Goal: Task Accomplishment & Management: Use online tool/utility

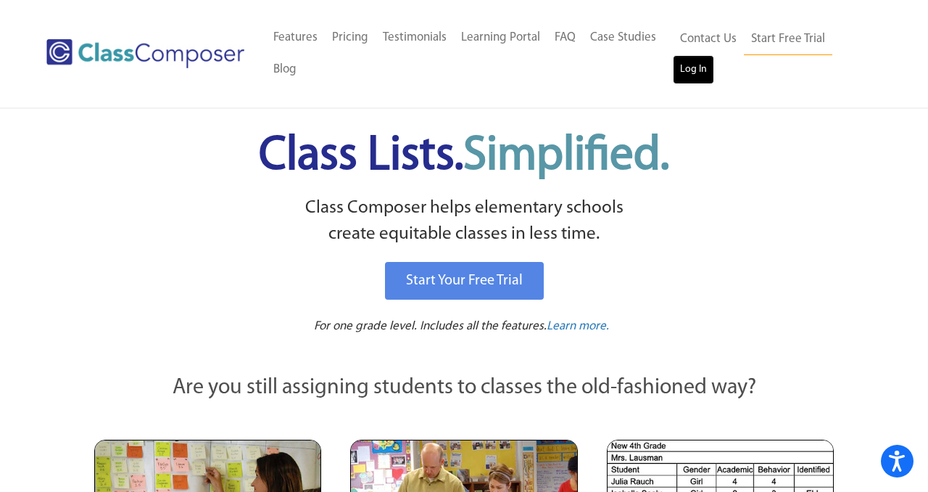
click at [700, 70] on link "Log In" at bounding box center [693, 69] width 41 height 29
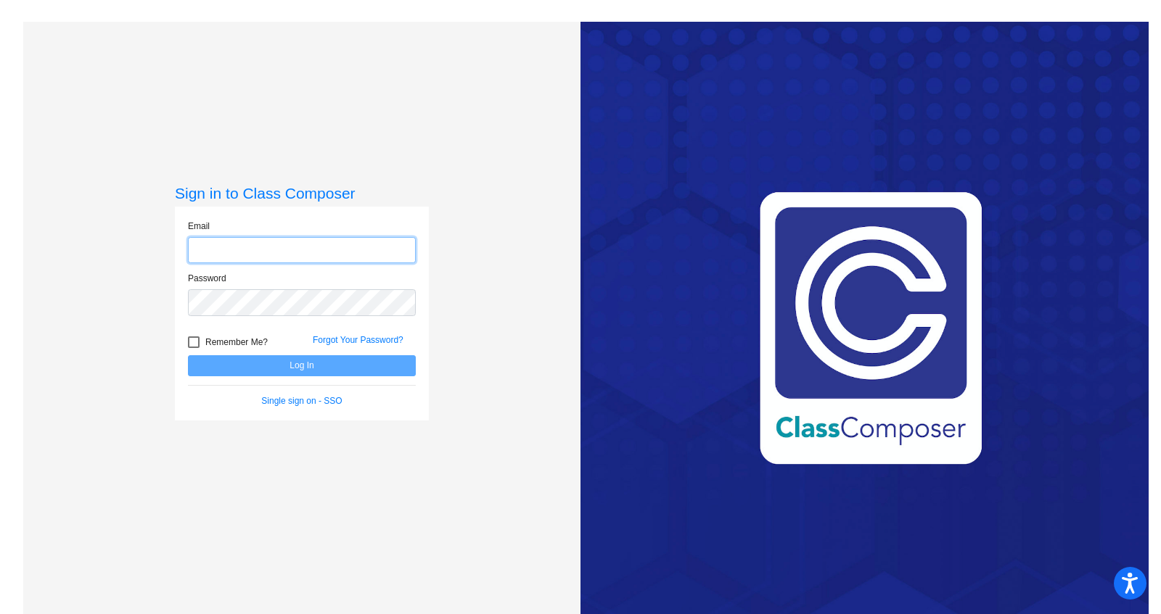
click at [220, 246] on input "email" at bounding box center [302, 250] width 228 height 27
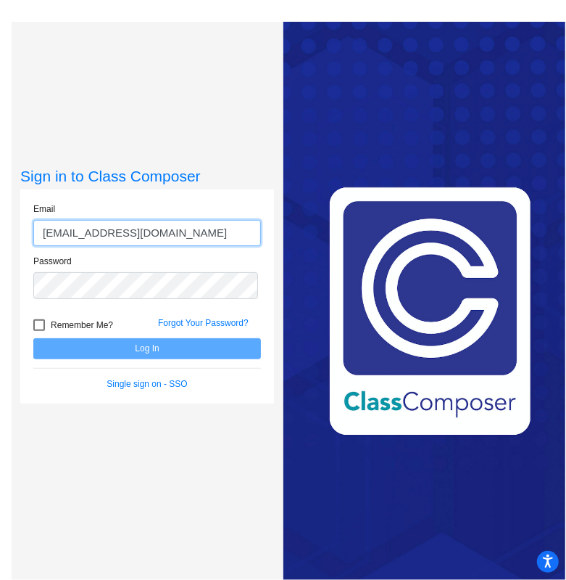
type input "[EMAIL_ADDRESS][DOMAIN_NAME]"
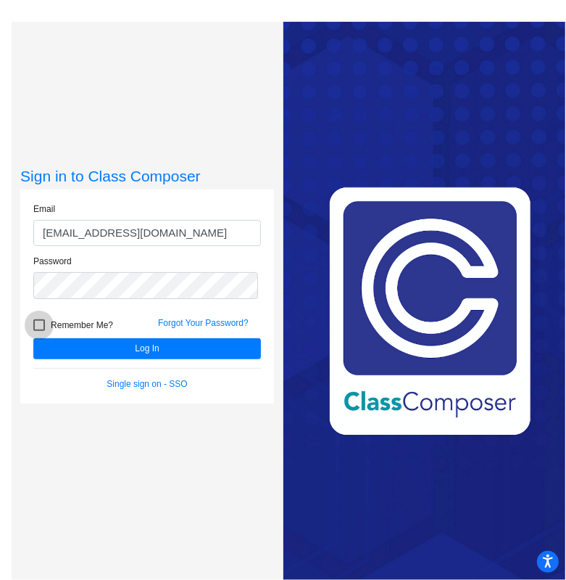
click at [38, 323] on div at bounding box center [39, 325] width 12 height 12
click at [38, 331] on input "Remember Me?" at bounding box center [38, 331] width 1 height 1
checkbox input "true"
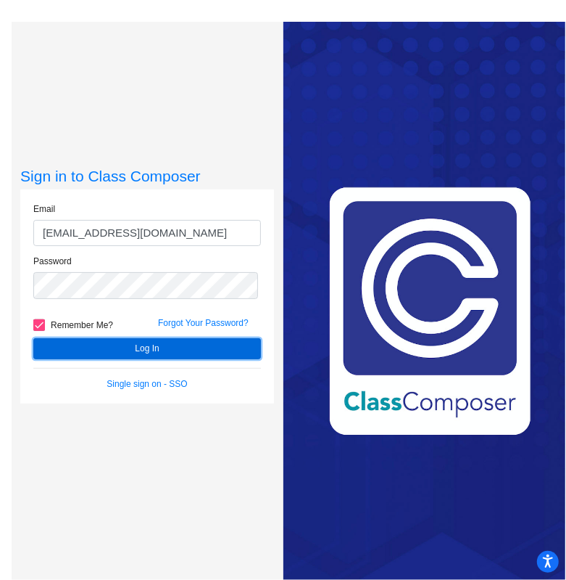
click at [158, 347] on button "Log In" at bounding box center [147, 348] width 228 height 21
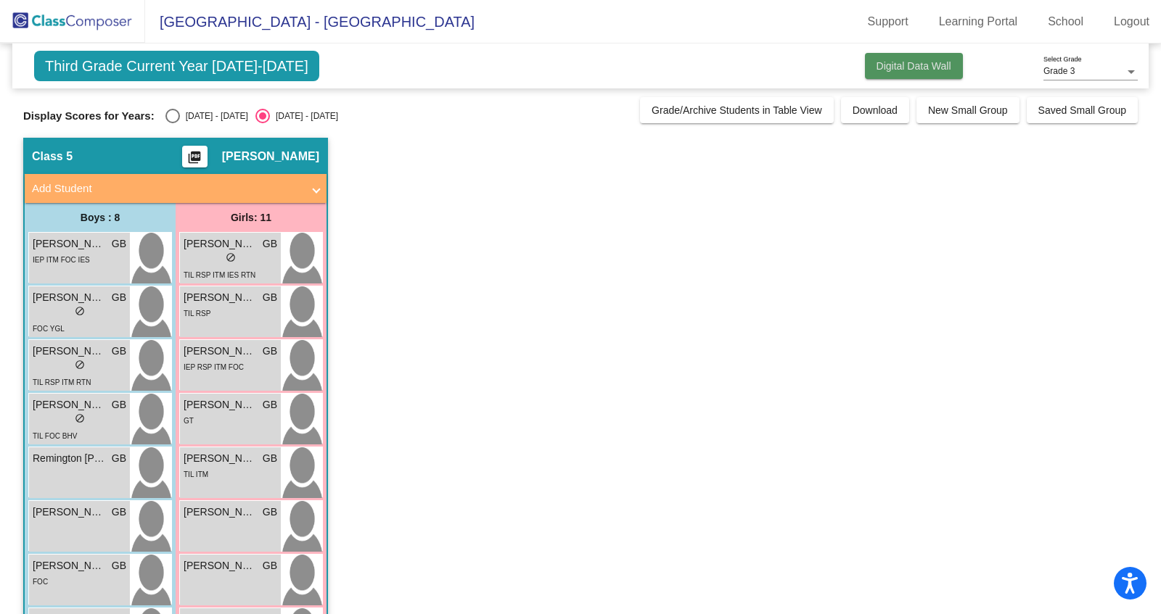
click at [914, 62] on span "Digital Data Wall" at bounding box center [913, 66] width 75 height 12
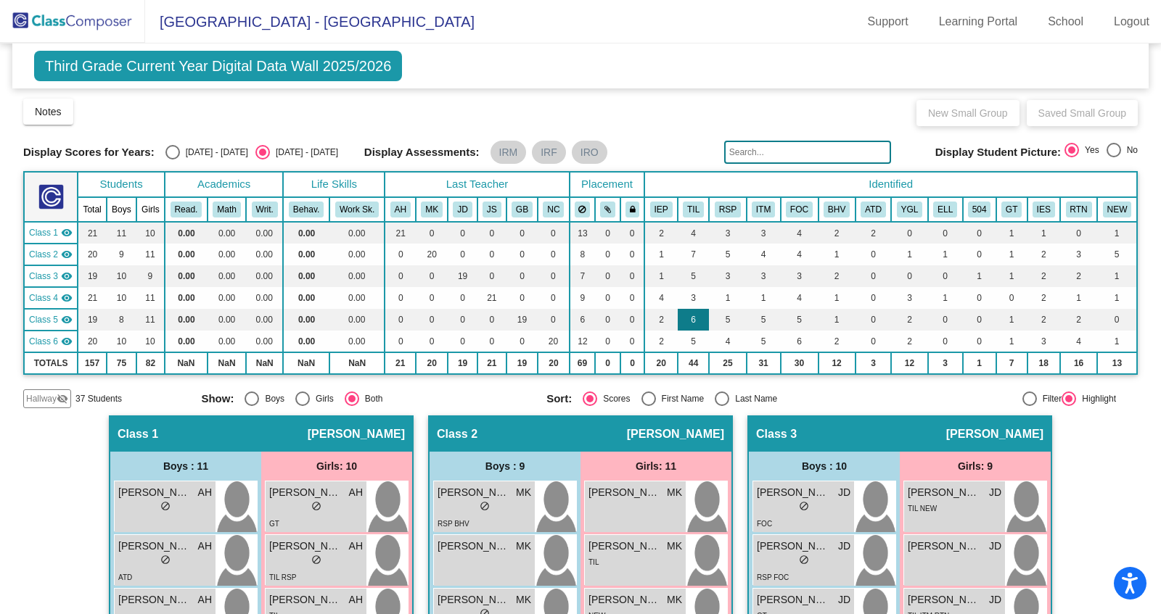
click at [692, 317] on td "6" at bounding box center [692, 320] width 31 height 22
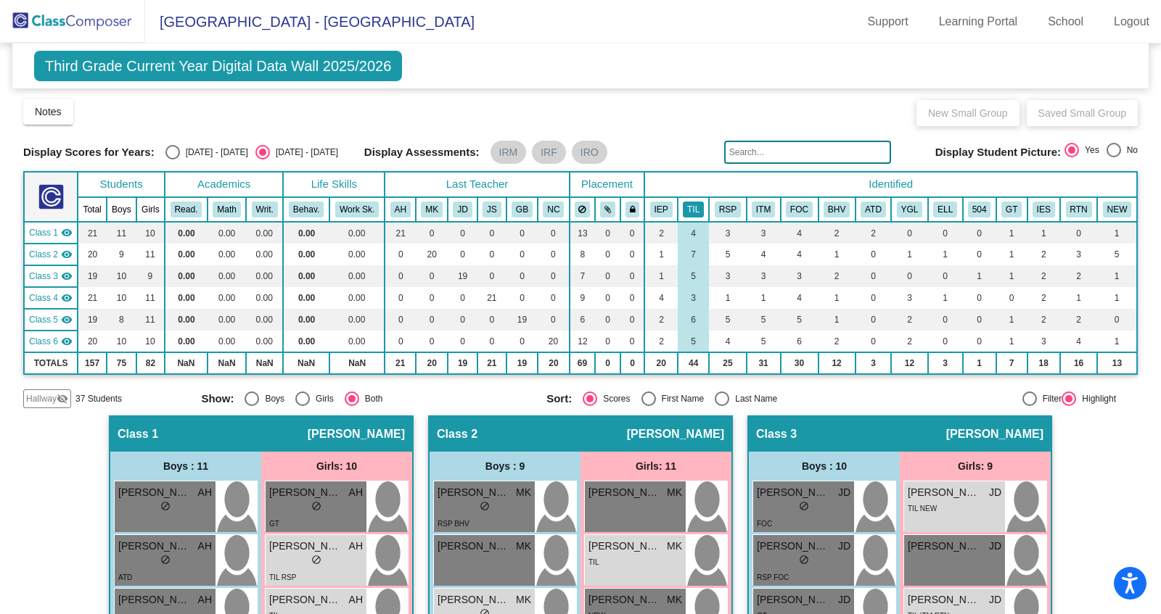
click at [689, 209] on button "TIL" at bounding box center [693, 210] width 21 height 16
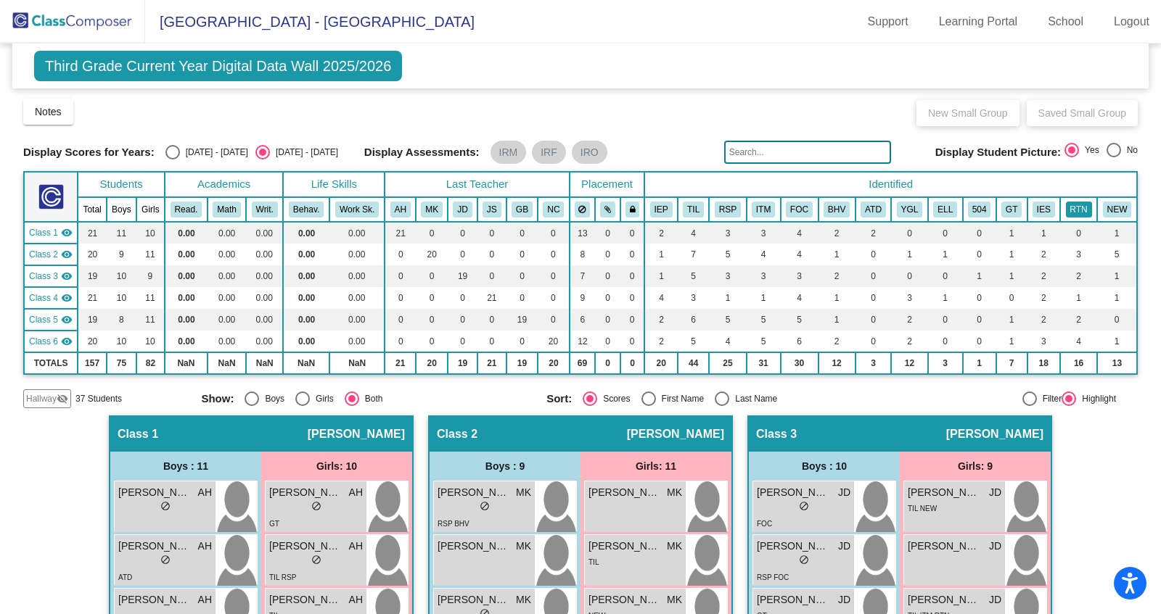
click at [1072, 207] on button "RTN" at bounding box center [1079, 210] width 26 height 16
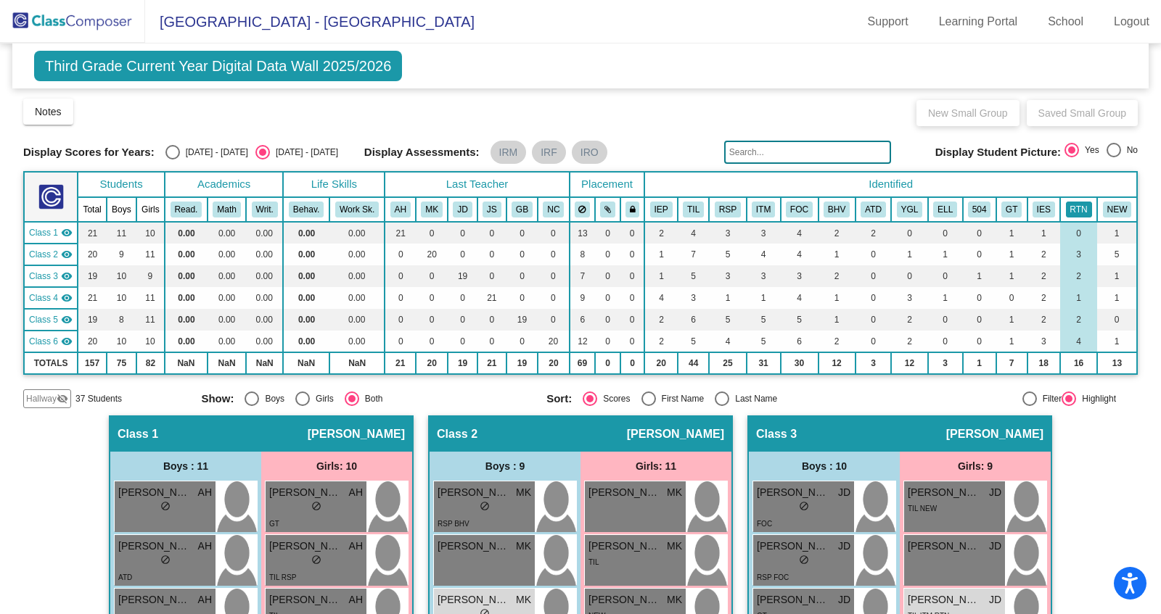
click at [1067, 210] on button "RTN" at bounding box center [1079, 210] width 26 height 16
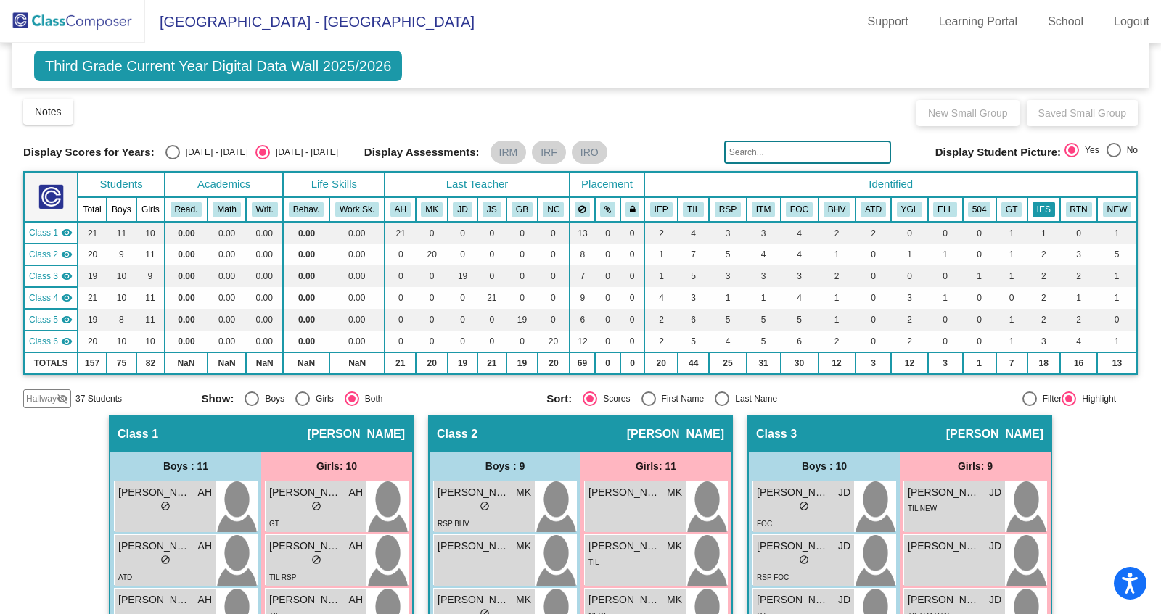
click at [1037, 208] on button "IES" at bounding box center [1043, 210] width 22 height 16
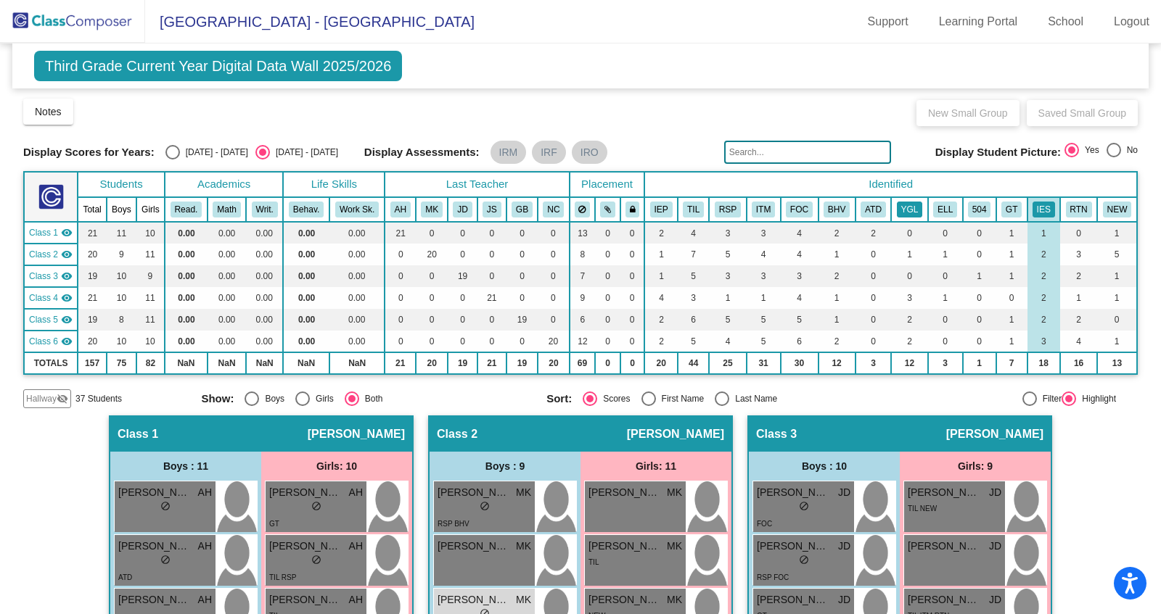
click at [907, 207] on button "YGL" at bounding box center [910, 210] width 26 height 16
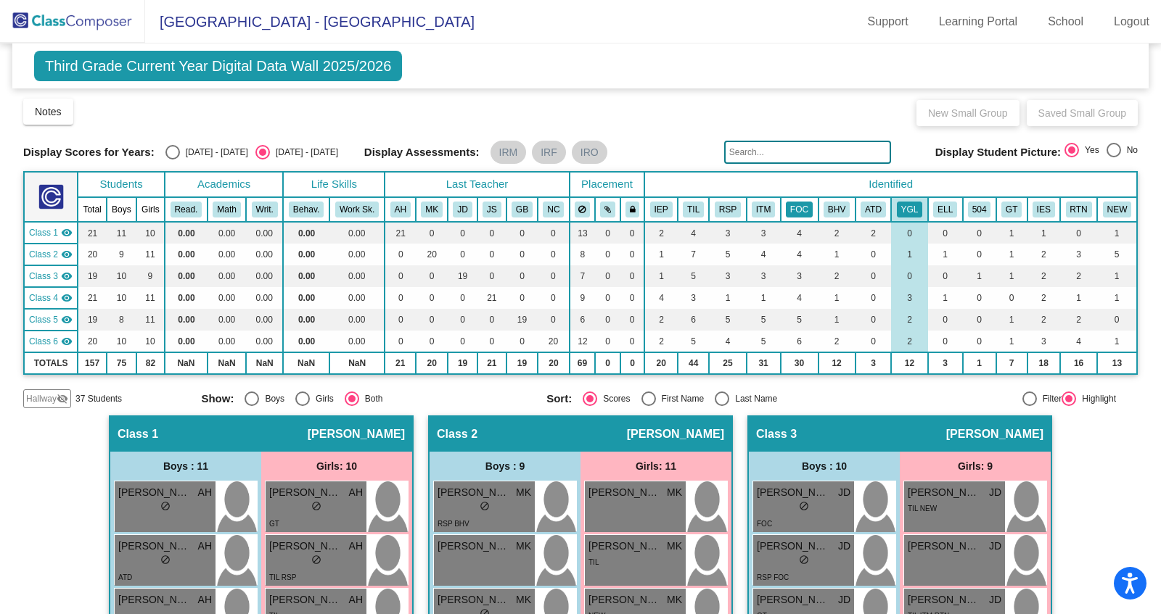
click at [799, 207] on button "FOC" at bounding box center [799, 210] width 27 height 16
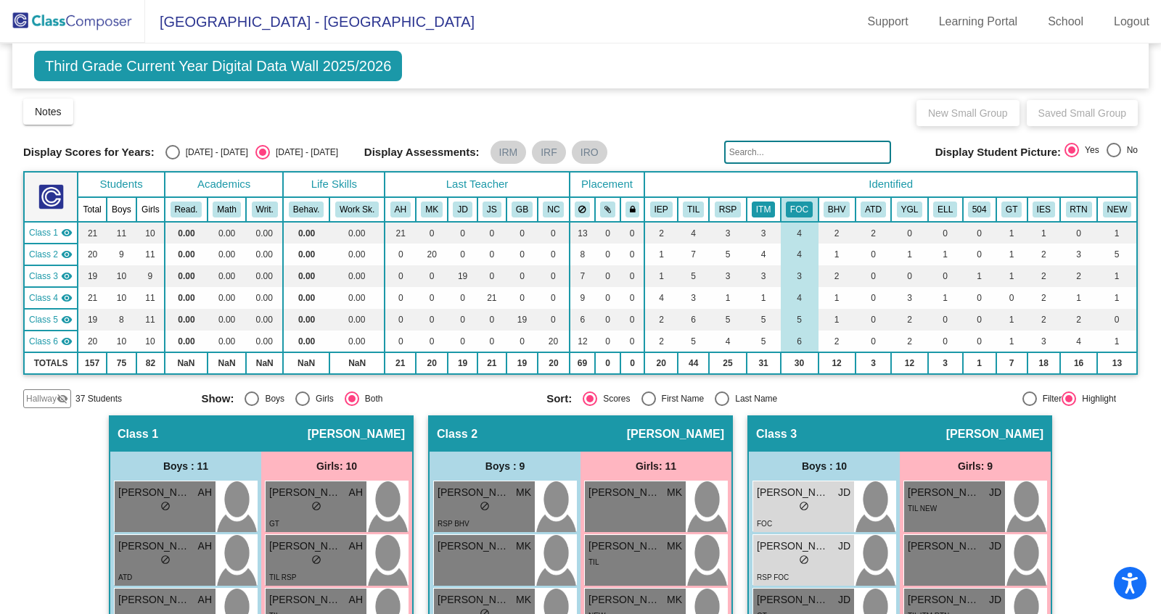
click at [758, 209] on button "ITM" at bounding box center [762, 210] width 23 height 16
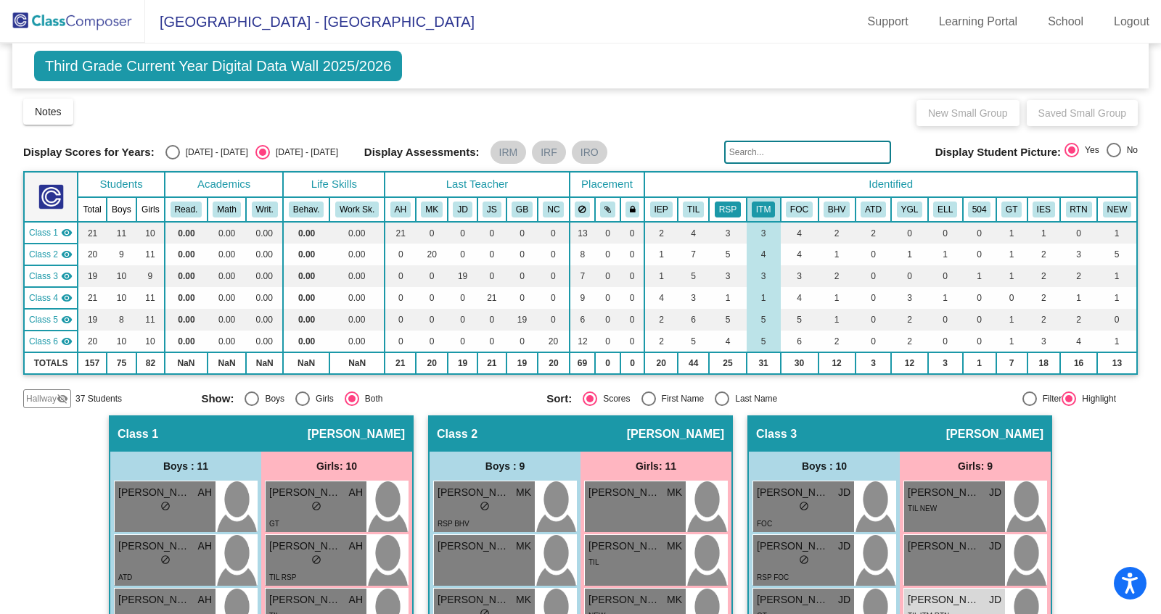
click at [723, 207] on button "RSP" at bounding box center [727, 210] width 26 height 16
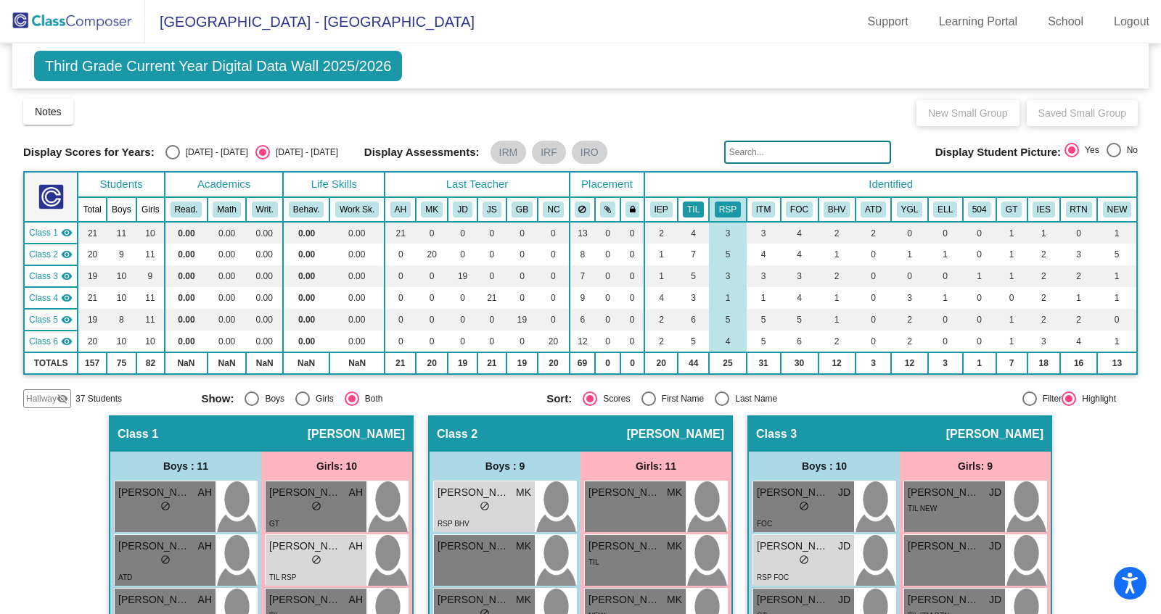
click at [690, 208] on button "TIL" at bounding box center [693, 210] width 21 height 16
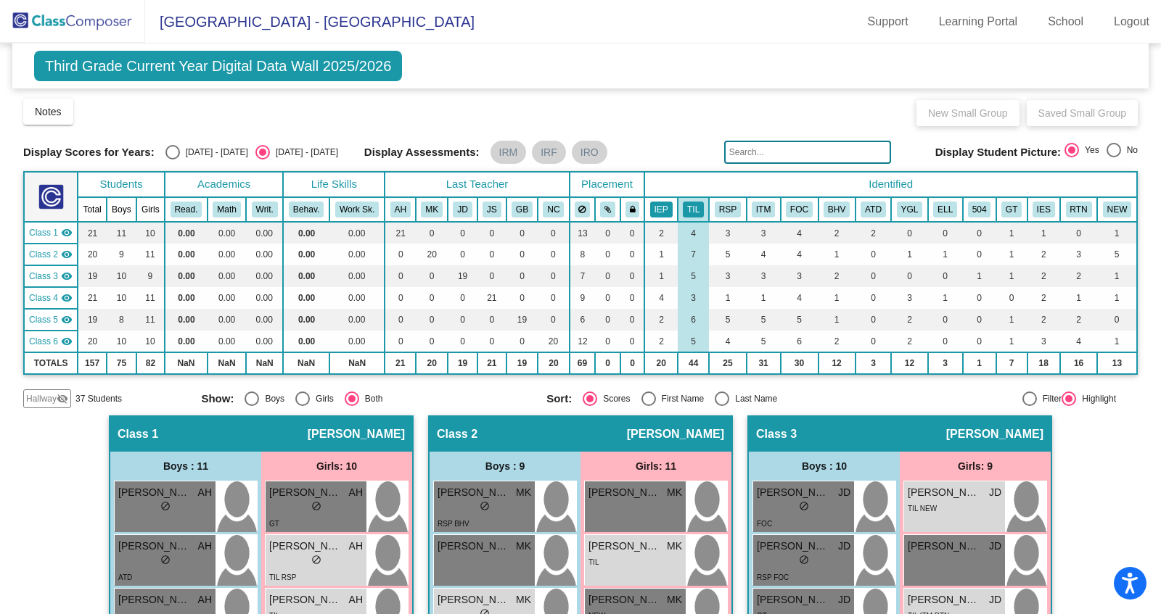
click at [661, 208] on button "IEP" at bounding box center [661, 210] width 22 height 16
